Goal: Information Seeking & Learning: Learn about a topic

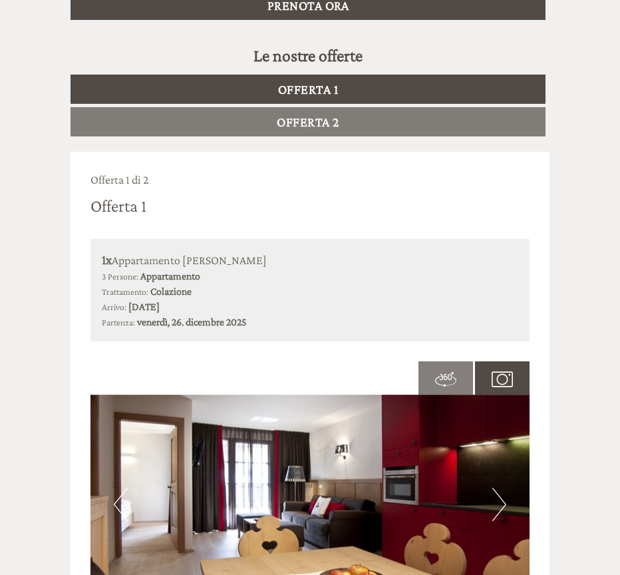
scroll to position [626, 0]
click at [490, 487] on img at bounding box center [309, 504] width 439 height 220
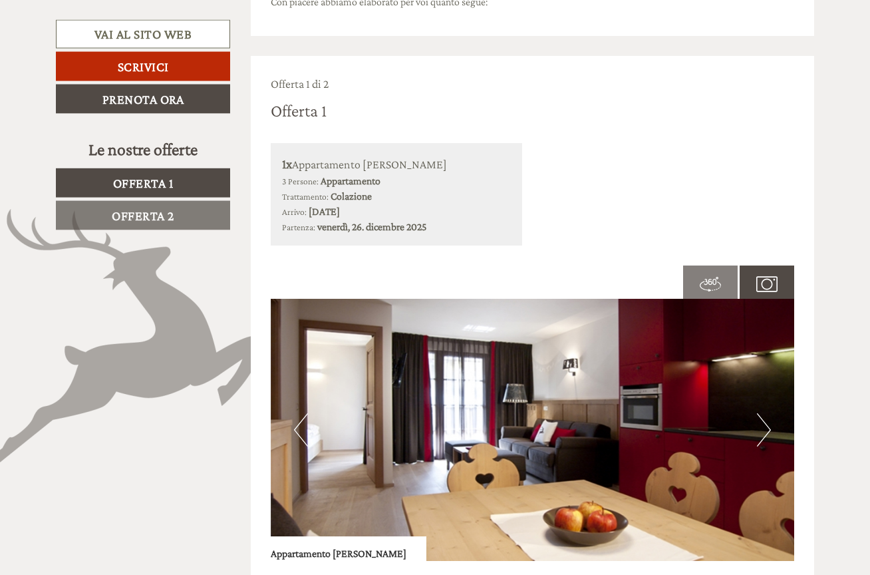
scroll to position [633, 0]
click at [619, 402] on img at bounding box center [533, 429] width 524 height 262
click at [619, 414] on button "Next" at bounding box center [764, 428] width 14 height 33
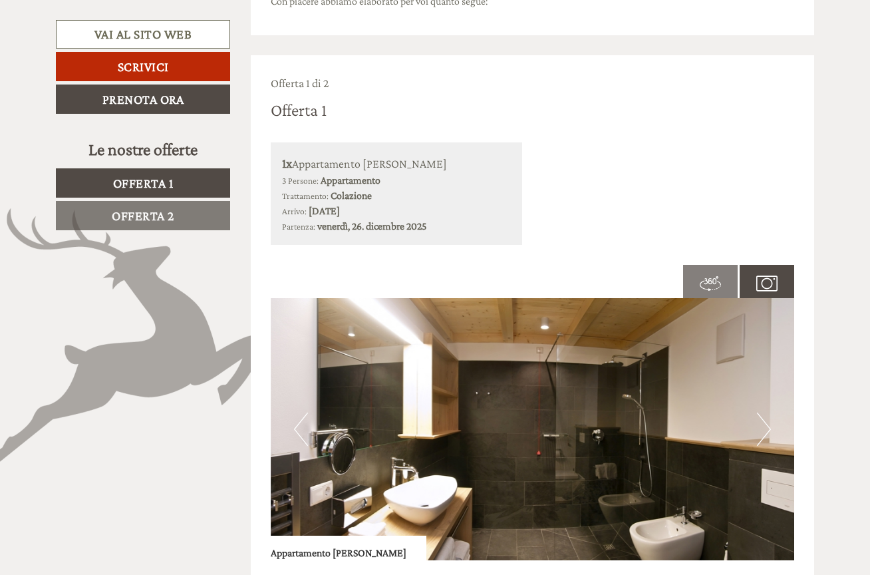
click at [619, 412] on img at bounding box center [533, 429] width 524 height 262
click at [619, 412] on button "Next" at bounding box center [764, 428] width 14 height 33
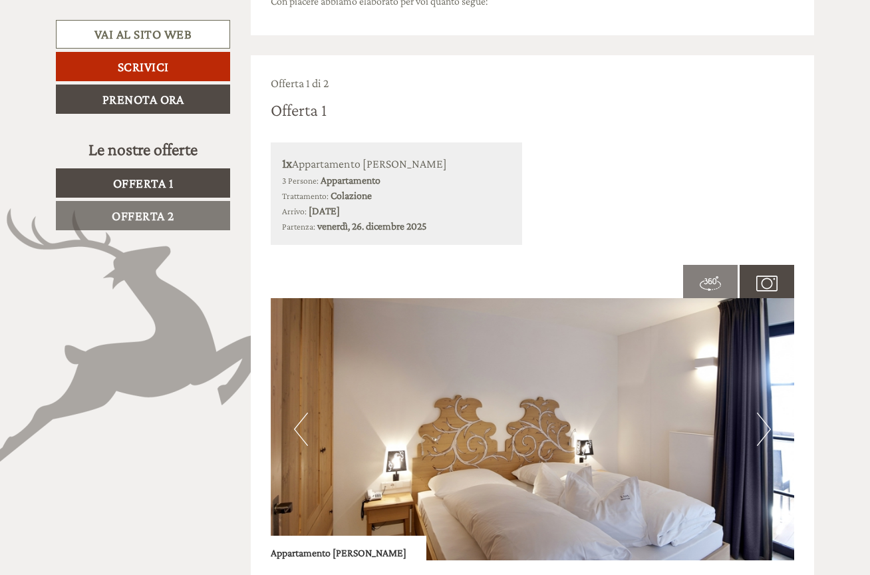
click at [619, 404] on img at bounding box center [533, 429] width 524 height 262
click at [619, 419] on button "Next" at bounding box center [764, 428] width 14 height 33
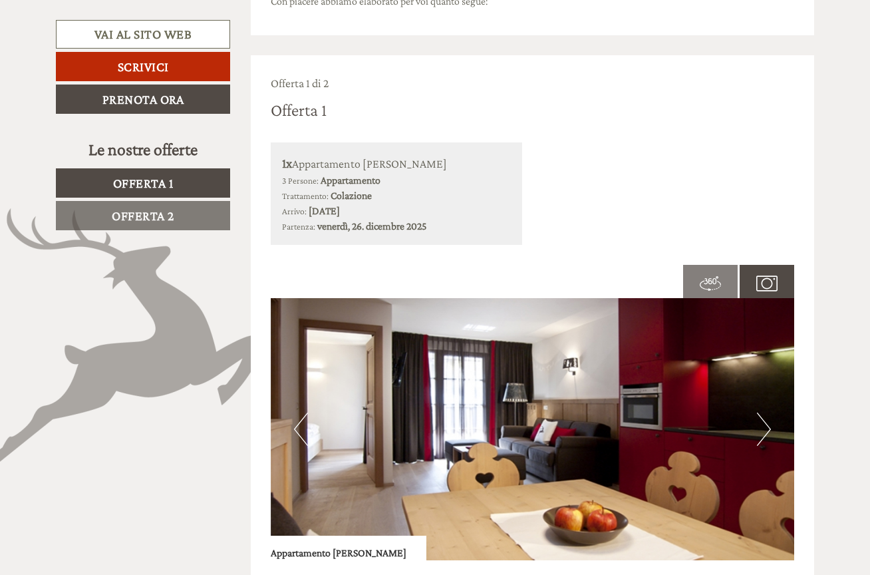
click at [619, 417] on img at bounding box center [533, 429] width 524 height 262
click at [619, 419] on button "Next" at bounding box center [764, 428] width 14 height 33
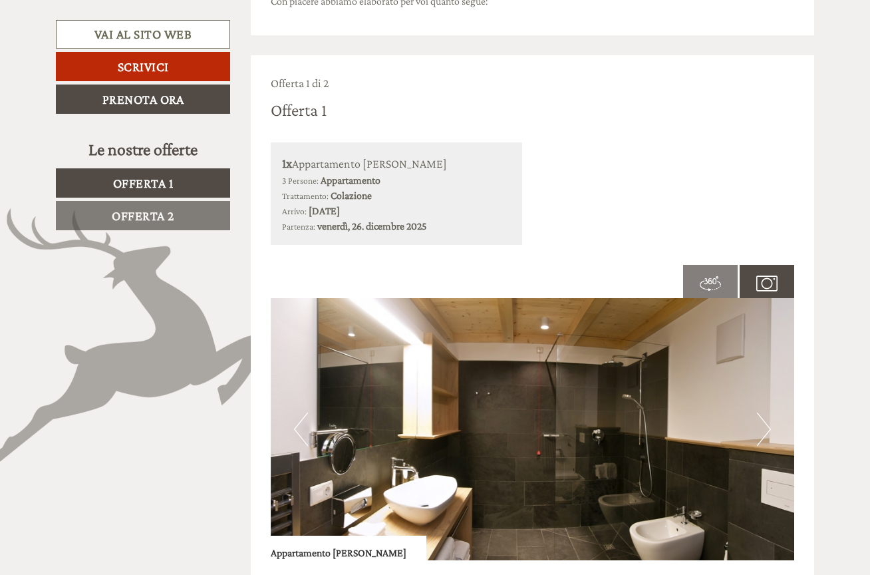
click at [619, 416] on button "Next" at bounding box center [764, 428] width 14 height 33
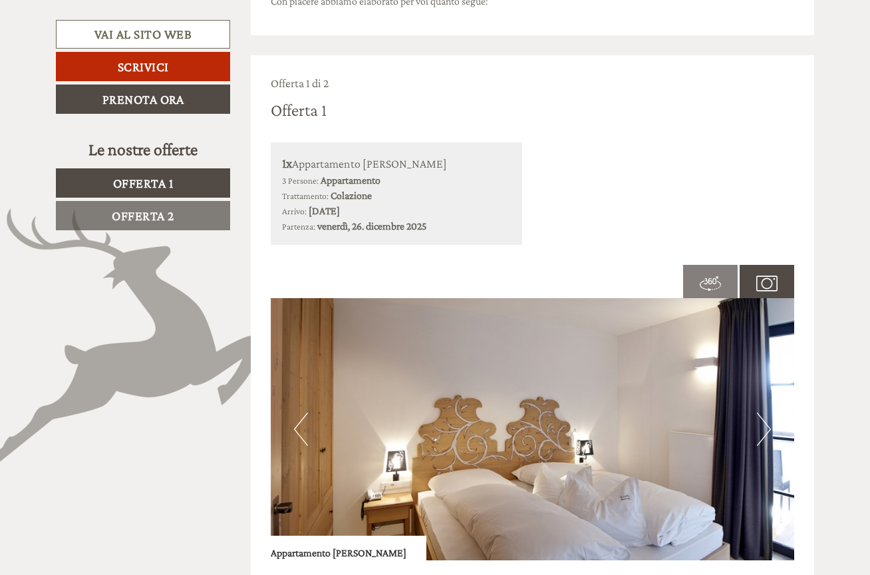
click at [619, 418] on img at bounding box center [533, 429] width 524 height 262
click at [619, 414] on button "Next" at bounding box center [764, 428] width 14 height 33
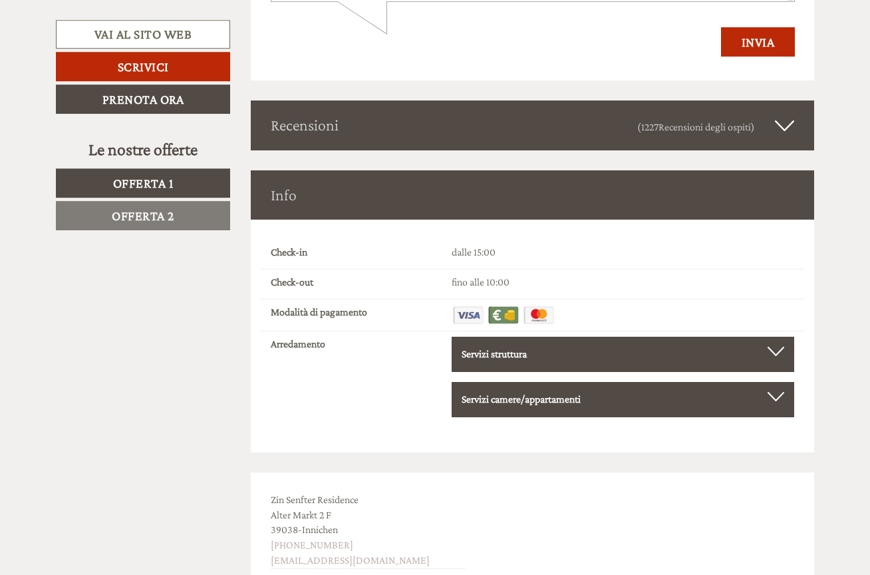
scroll to position [4222, 0]
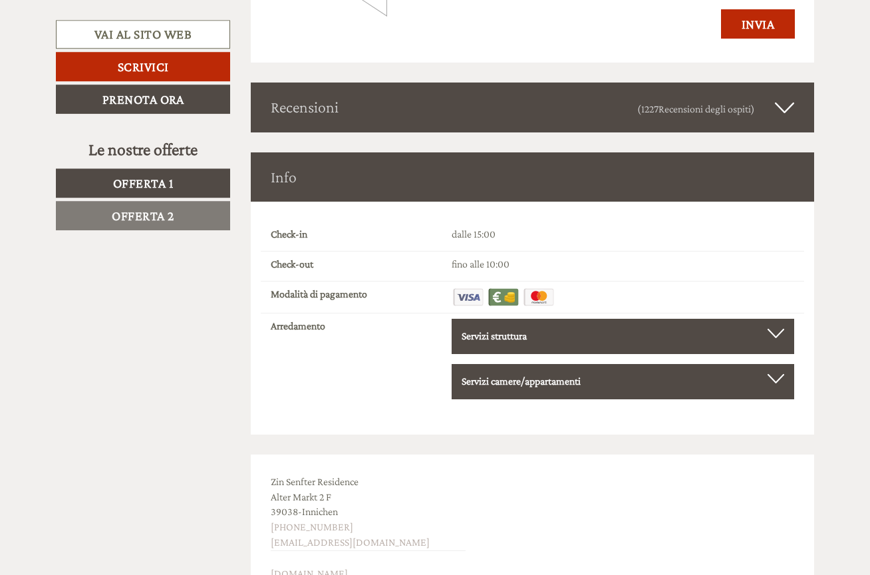
click at [619, 374] on div "Servizi camere/appartamenti" at bounding box center [623, 381] width 323 height 15
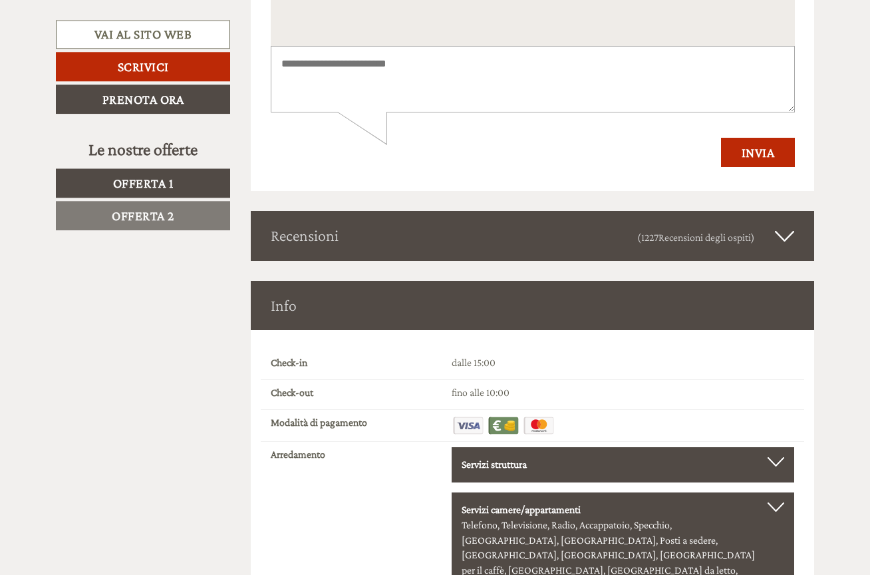
scroll to position [4092, 0]
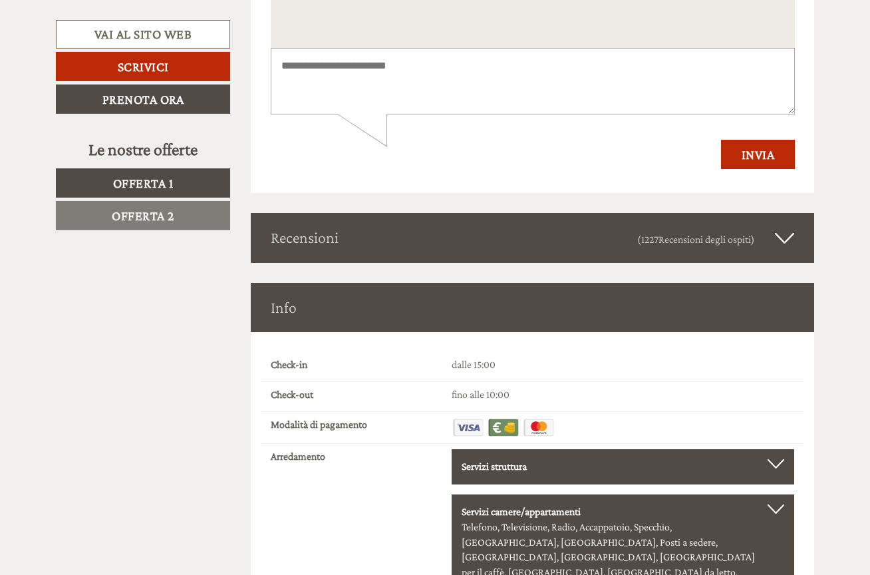
click at [619, 226] on icon at bounding box center [784, 237] width 19 height 23
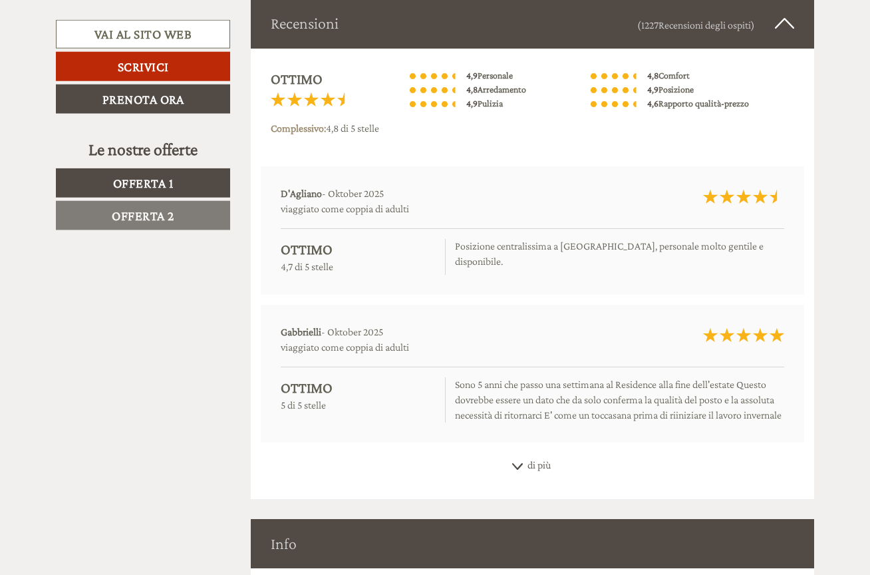
scroll to position [4307, 0]
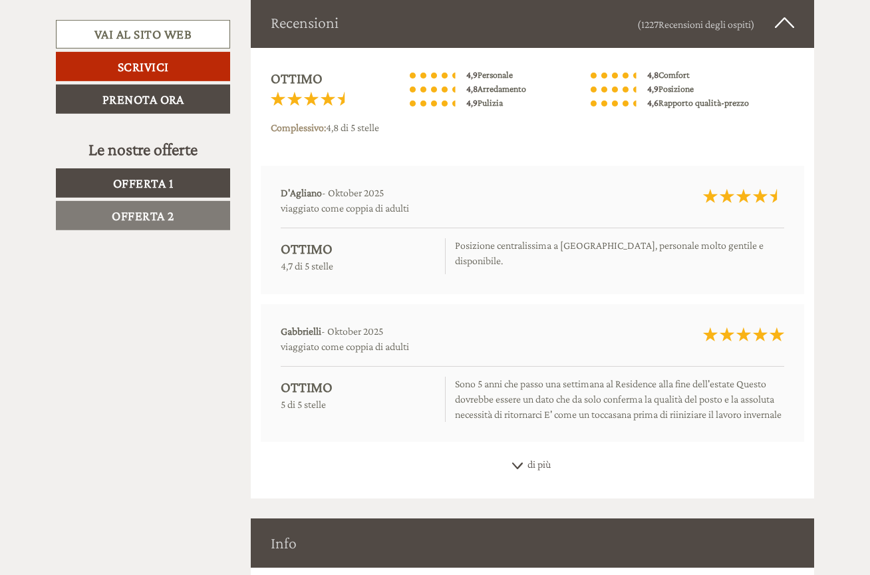
click at [516, 462] on icon at bounding box center [517, 465] width 13 height 7
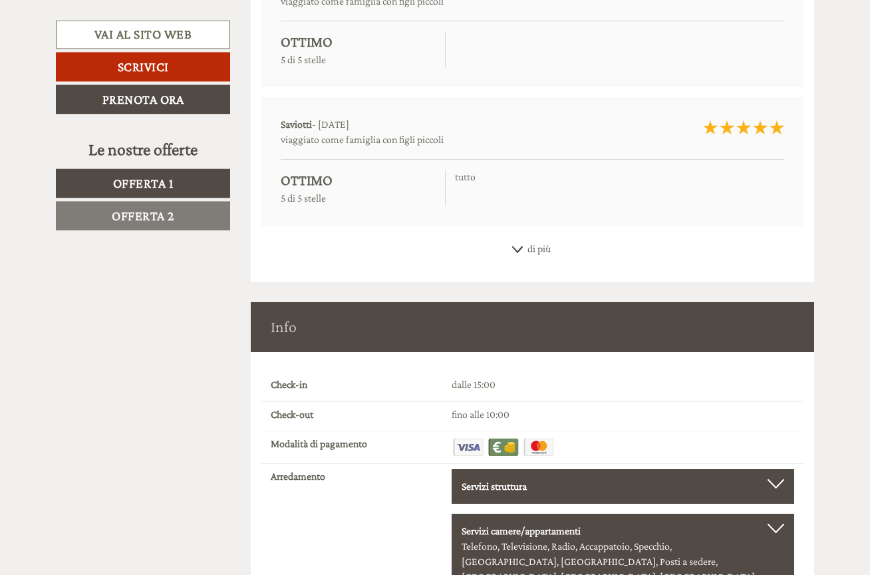
click at [508, 236] on div "di più" at bounding box center [533, 249] width 564 height 26
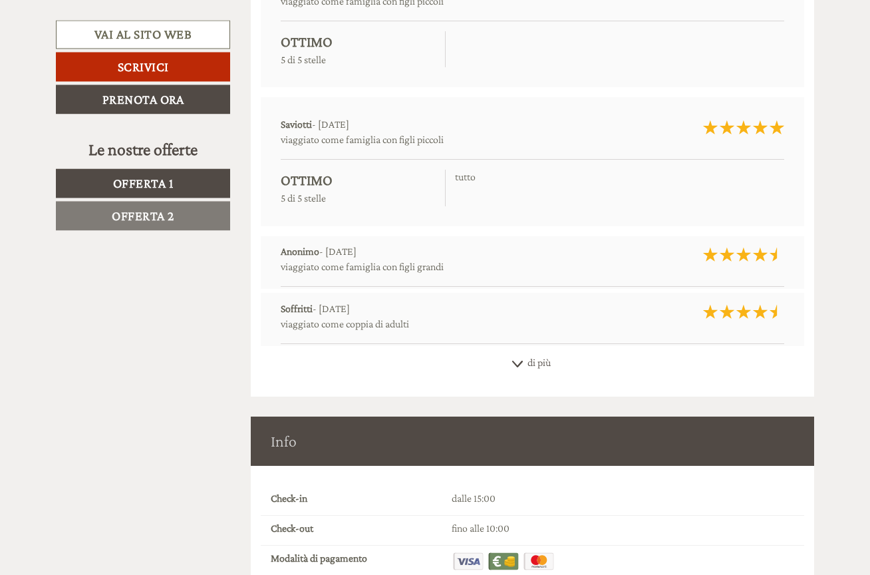
scroll to position [4800, 0]
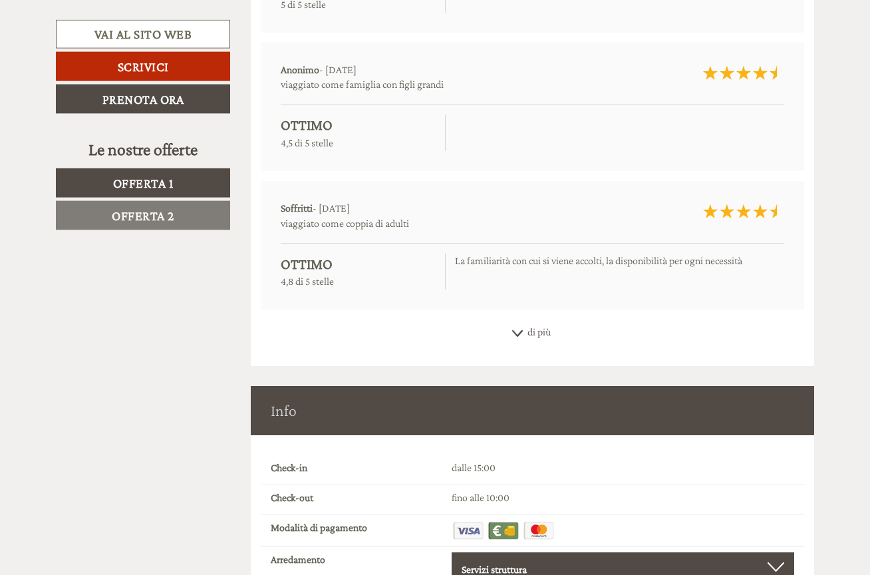
click at [514, 319] on div "di più" at bounding box center [533, 332] width 564 height 26
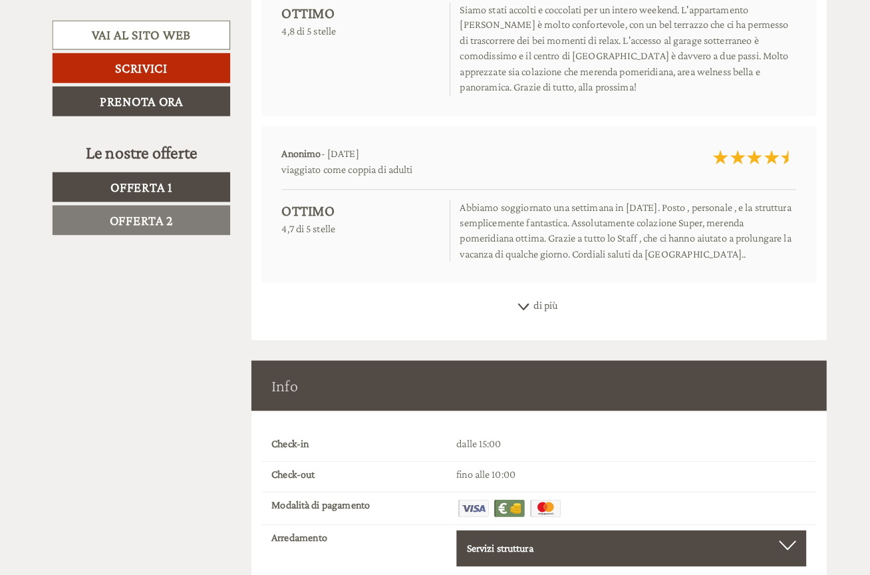
click at [504, 286] on div "di più" at bounding box center [533, 299] width 564 height 26
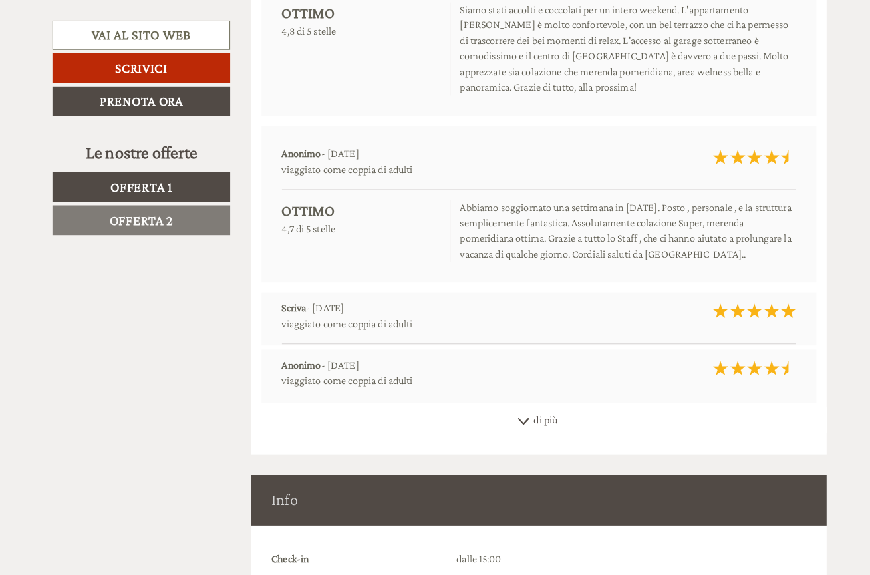
scroll to position [5383, 0]
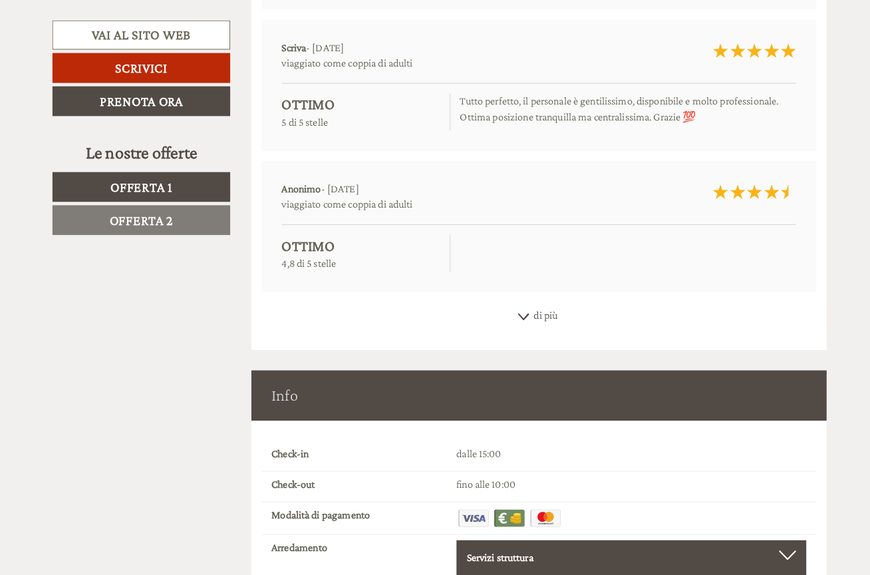
click at [511, 307] on icon at bounding box center [517, 310] width 13 height 7
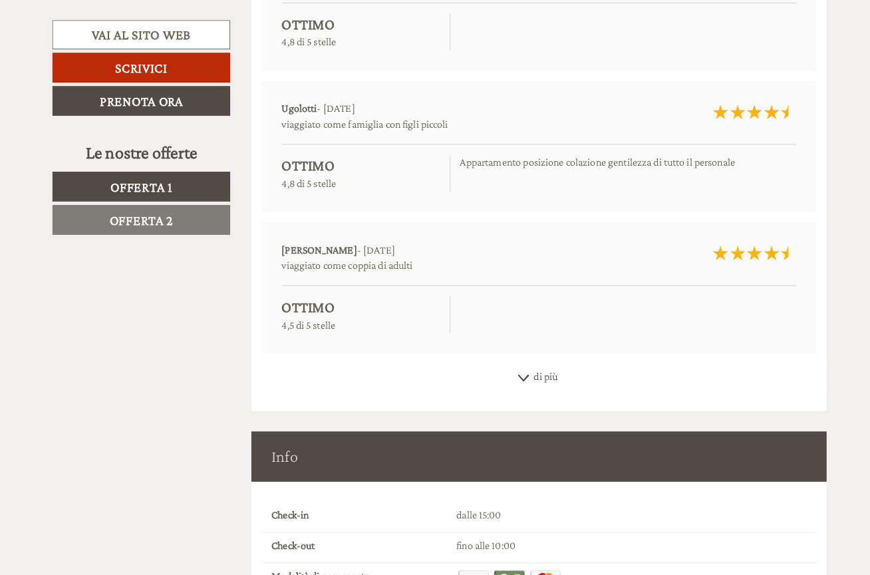
click at [511, 367] on icon at bounding box center [517, 370] width 13 height 7
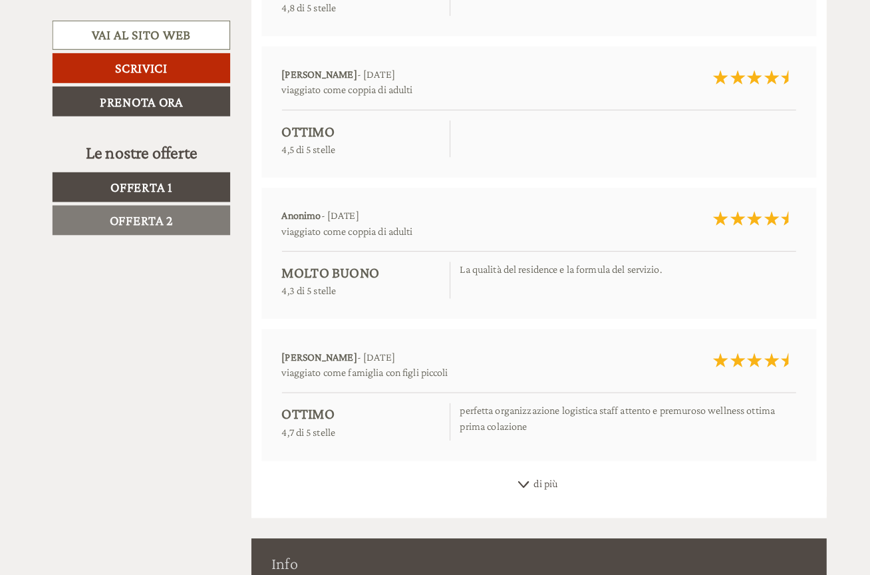
scroll to position [6046, 0]
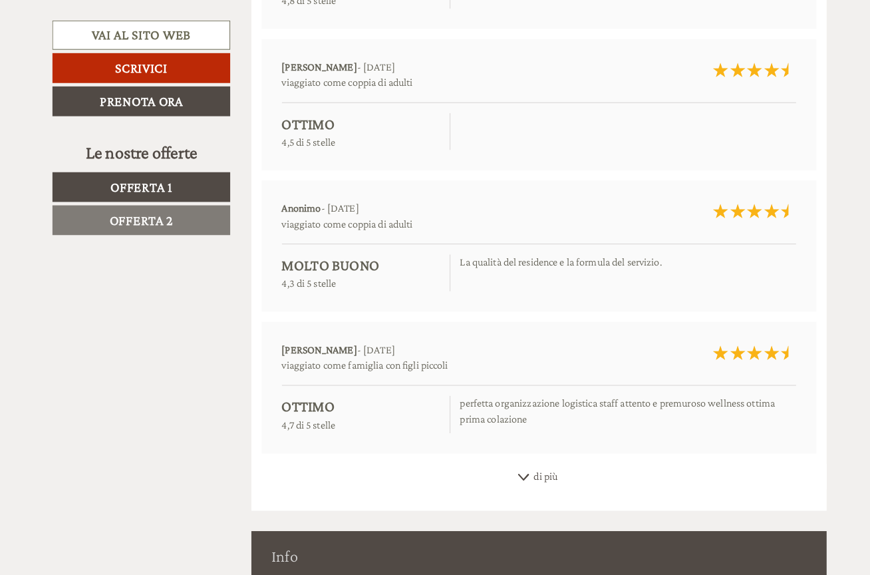
click at [511, 464] on icon at bounding box center [517, 467] width 13 height 7
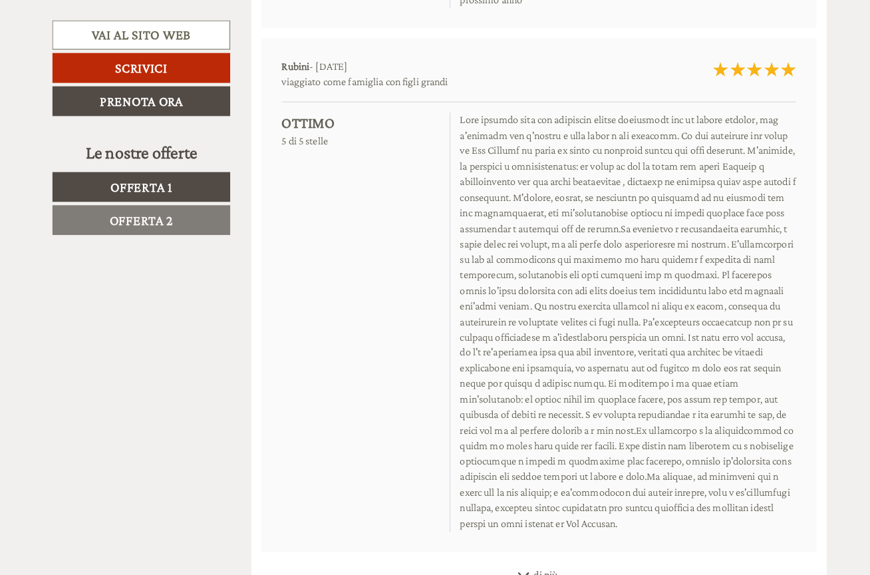
scroll to position [6610, 0]
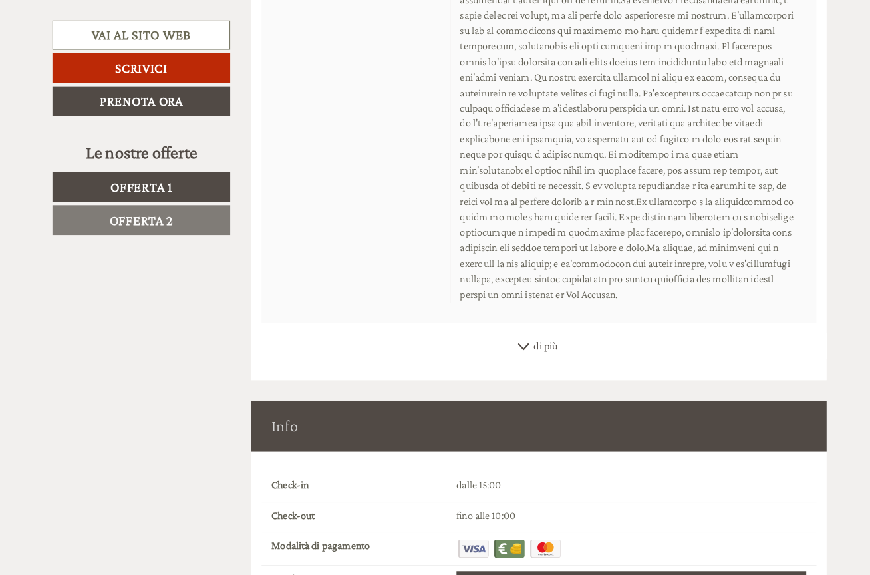
click at [511, 327] on div "di più" at bounding box center [533, 340] width 564 height 26
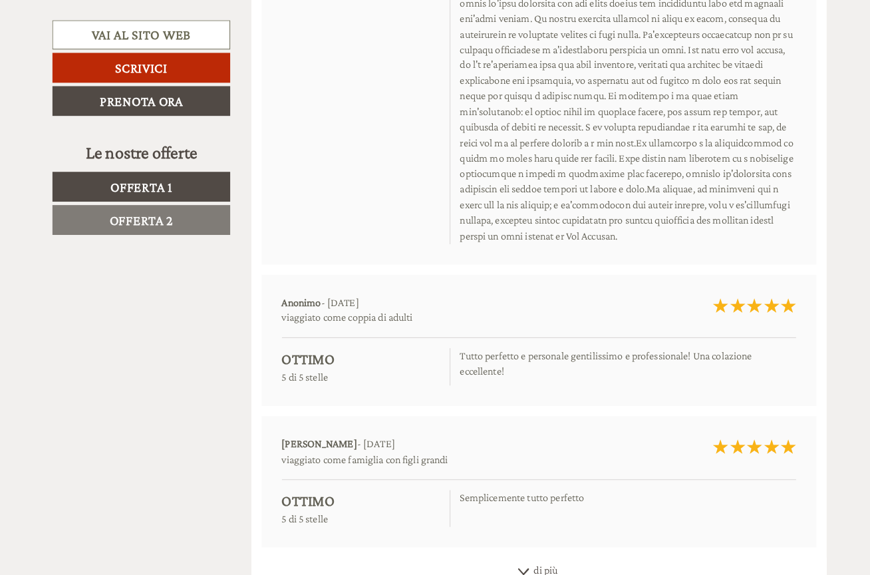
scroll to position [6892, 0]
click at [514, 545] on div "di più" at bounding box center [533, 558] width 564 height 26
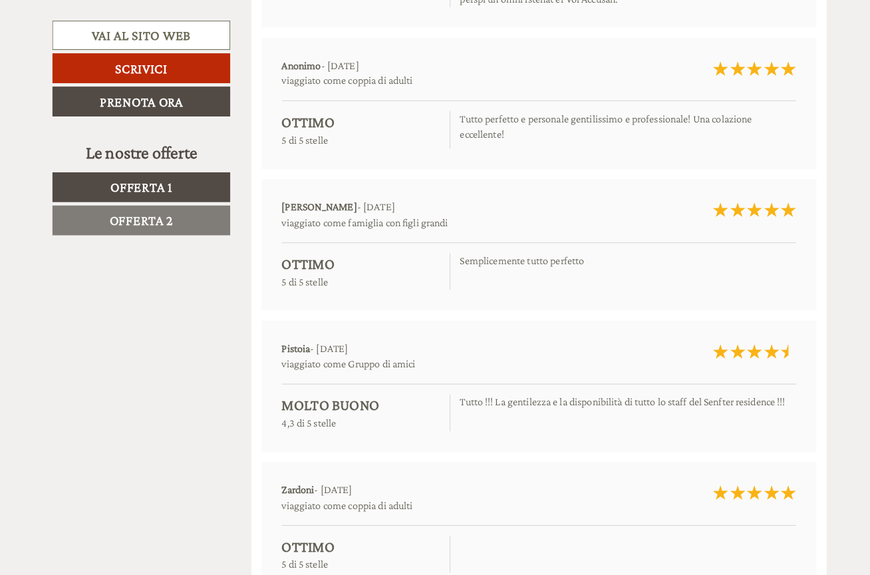
scroll to position [7159, 0]
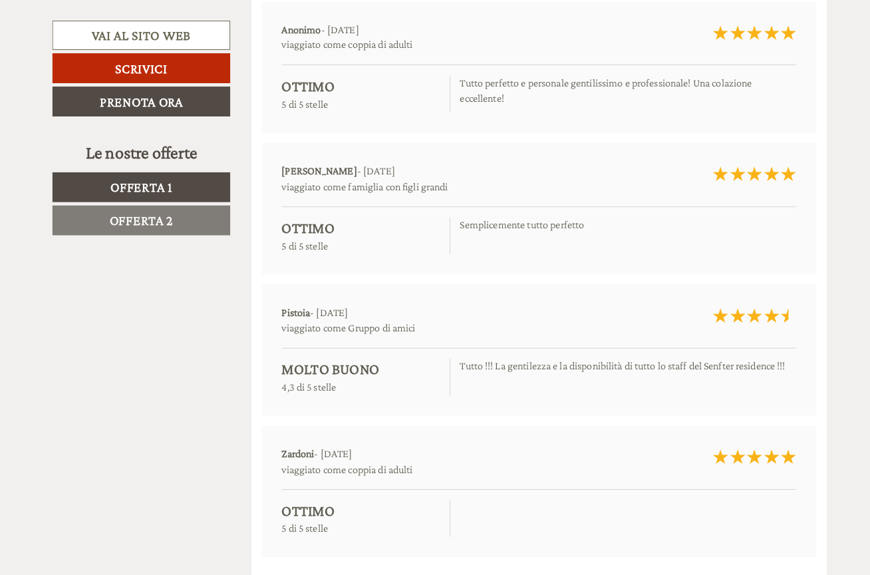
click at [513, 555] on div "di più" at bounding box center [533, 568] width 564 height 26
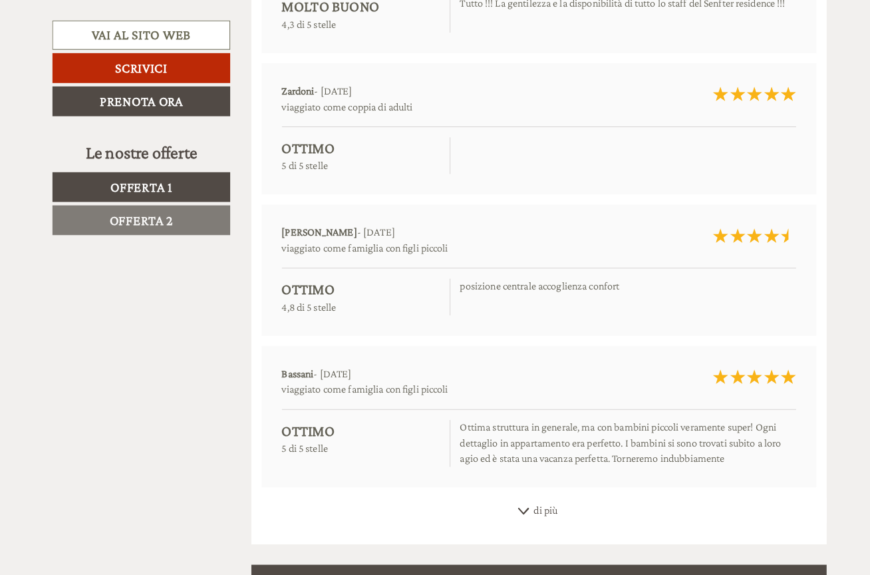
click at [509, 487] on div "di più" at bounding box center [533, 500] width 564 height 26
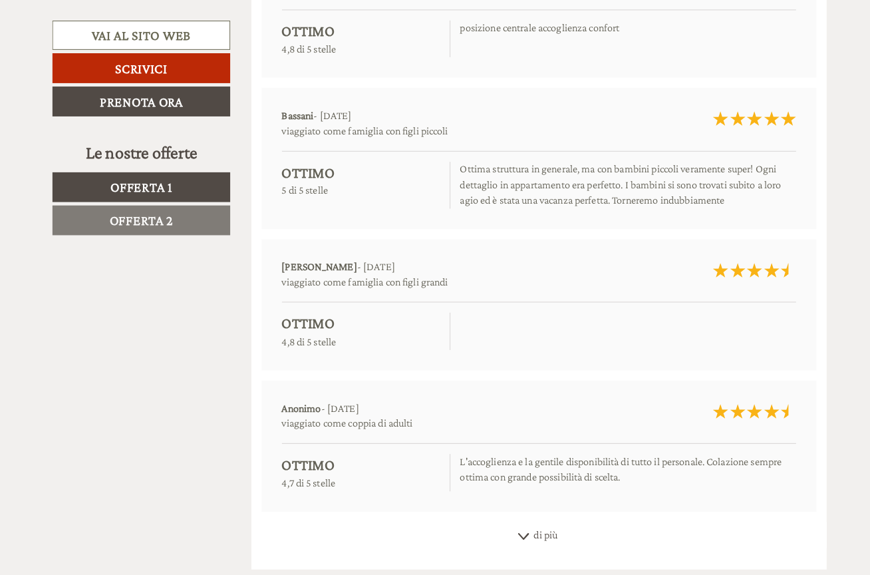
click at [514, 511] on div "di più" at bounding box center [533, 524] width 564 height 26
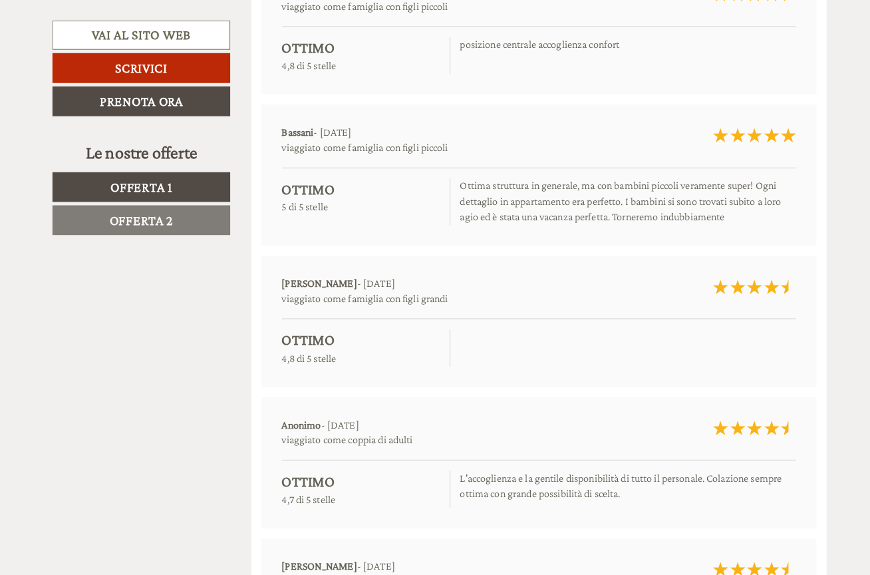
scroll to position [7633, 0]
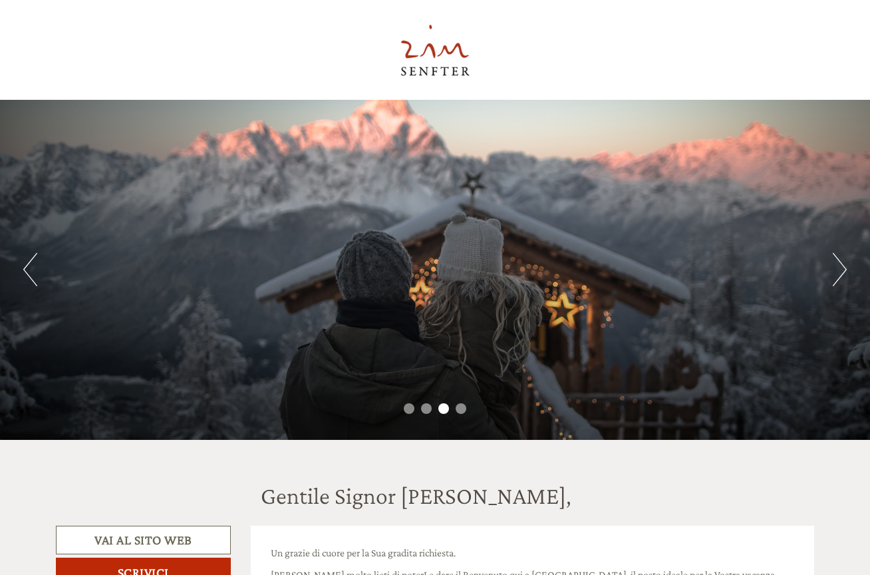
click at [861, 178] on div "Previous Next 1 2 3 4" at bounding box center [435, 270] width 870 height 340
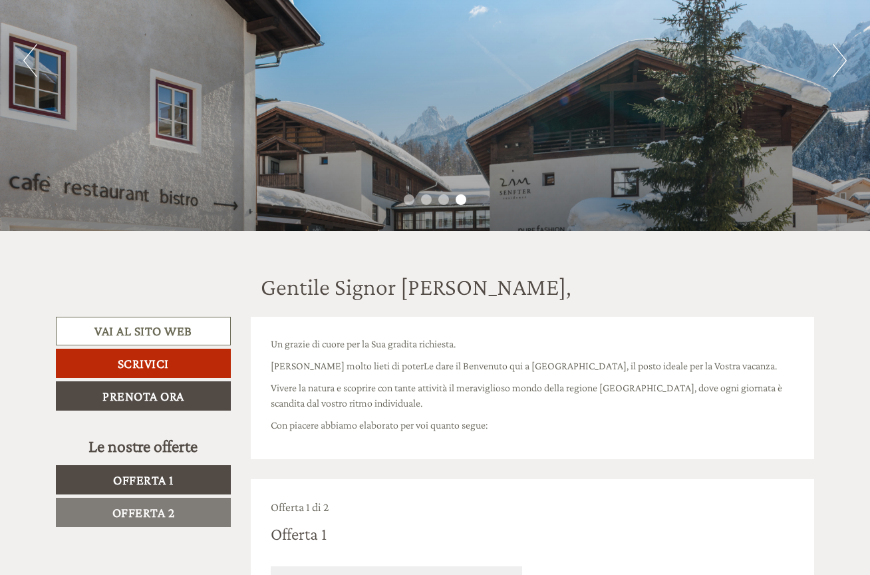
scroll to position [209, 0]
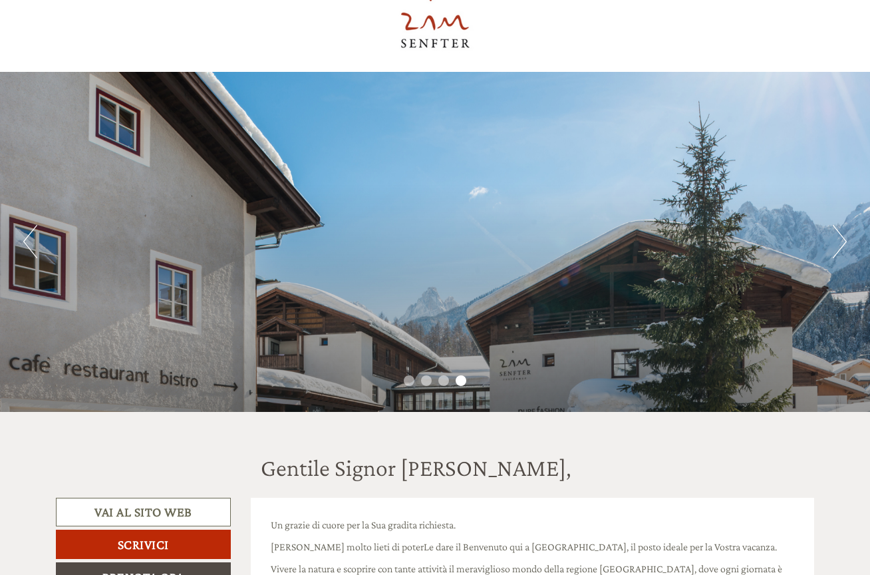
click at [843, 252] on button "Next" at bounding box center [840, 241] width 14 height 33
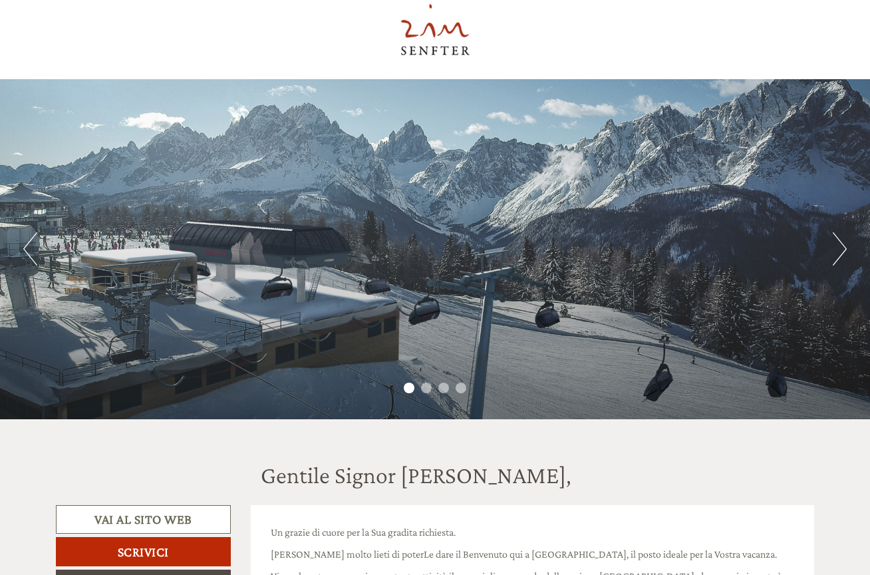
scroll to position [0, 0]
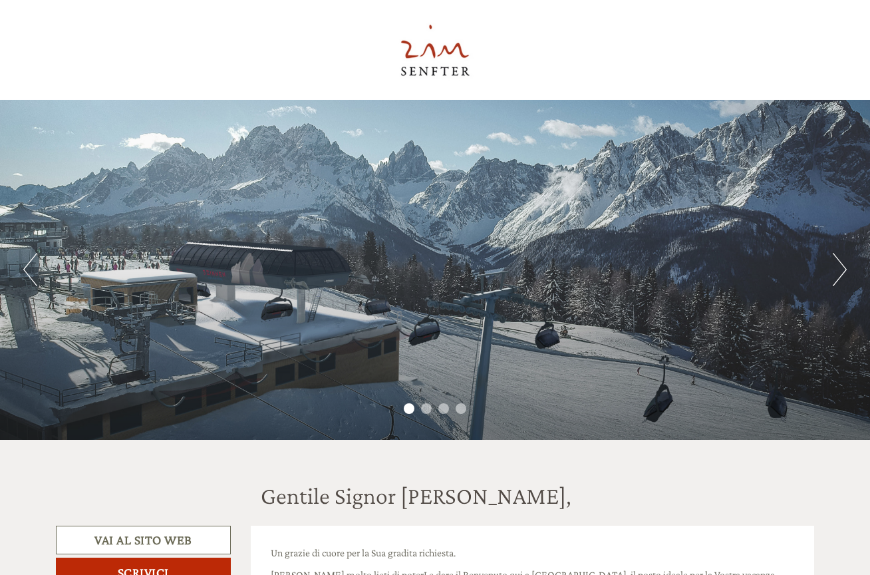
click at [834, 264] on button "Next" at bounding box center [840, 269] width 14 height 33
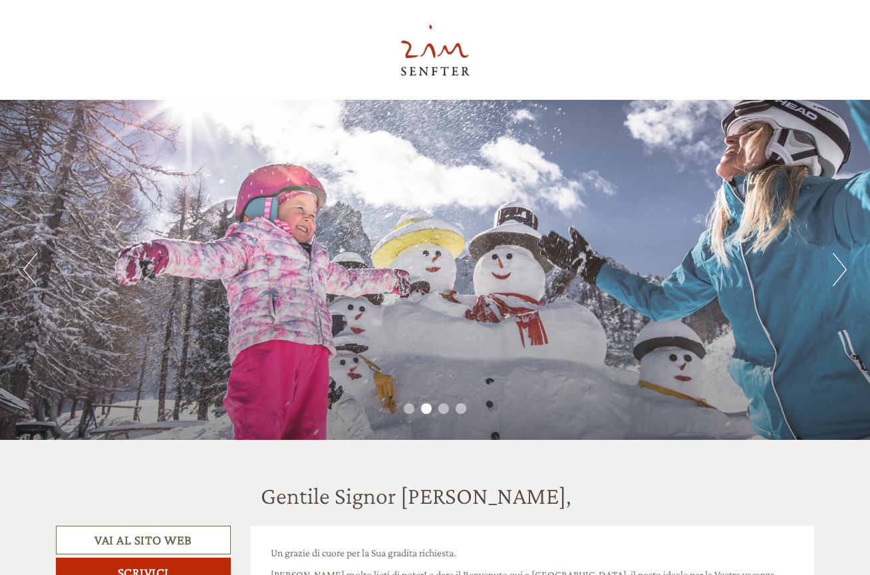
click at [833, 280] on button "Next" at bounding box center [840, 269] width 14 height 33
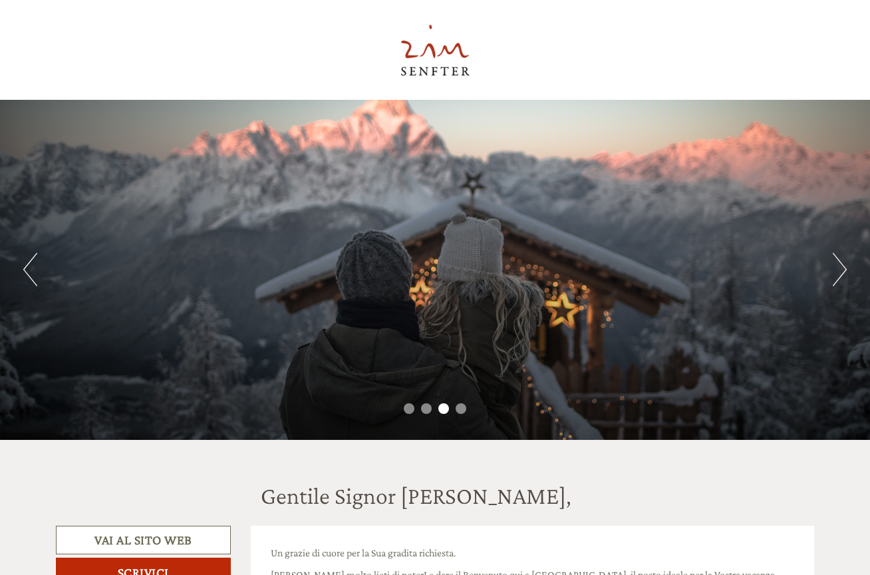
click at [816, 273] on div "Previous Next 1 2 3 4" at bounding box center [435, 270] width 870 height 340
click at [833, 276] on button "Next" at bounding box center [840, 269] width 14 height 33
